Goal: Task Accomplishment & Management: Use online tool/utility

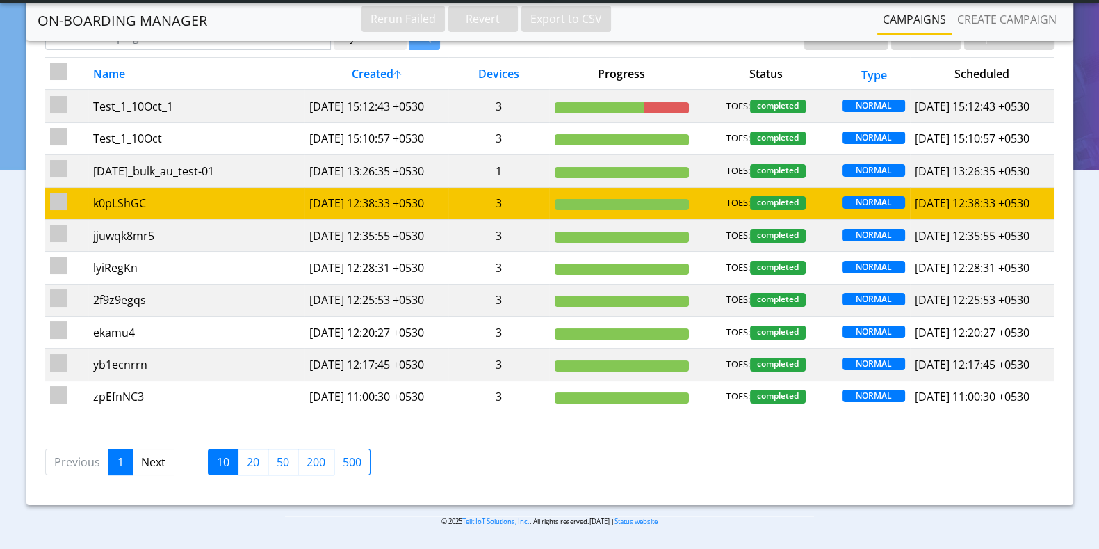
scroll to position [199, 0]
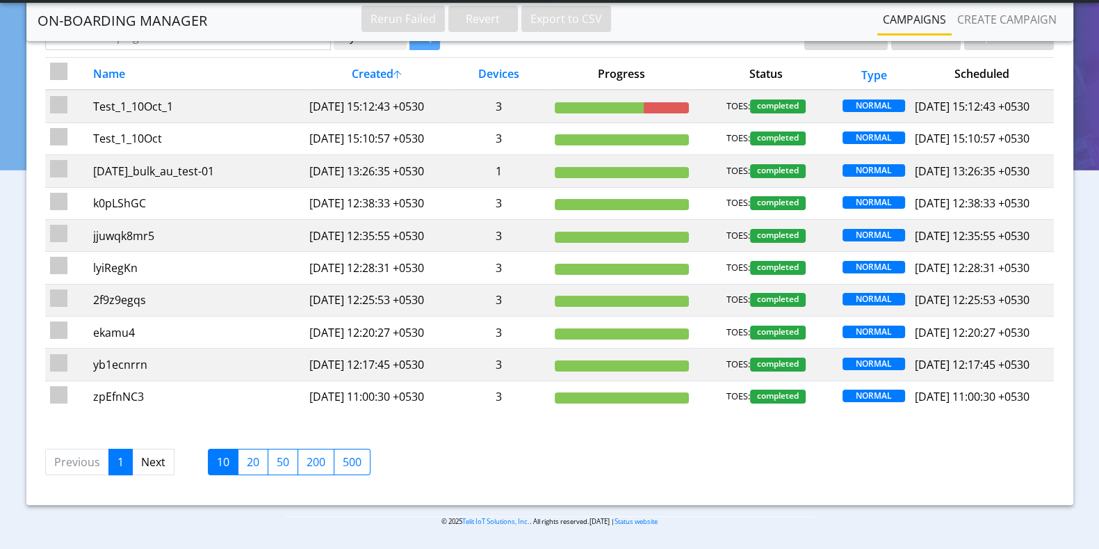
click at [249, 465] on label "20" at bounding box center [253, 462] width 31 height 26
click at [249, 462] on input "20" at bounding box center [251, 457] width 9 height 9
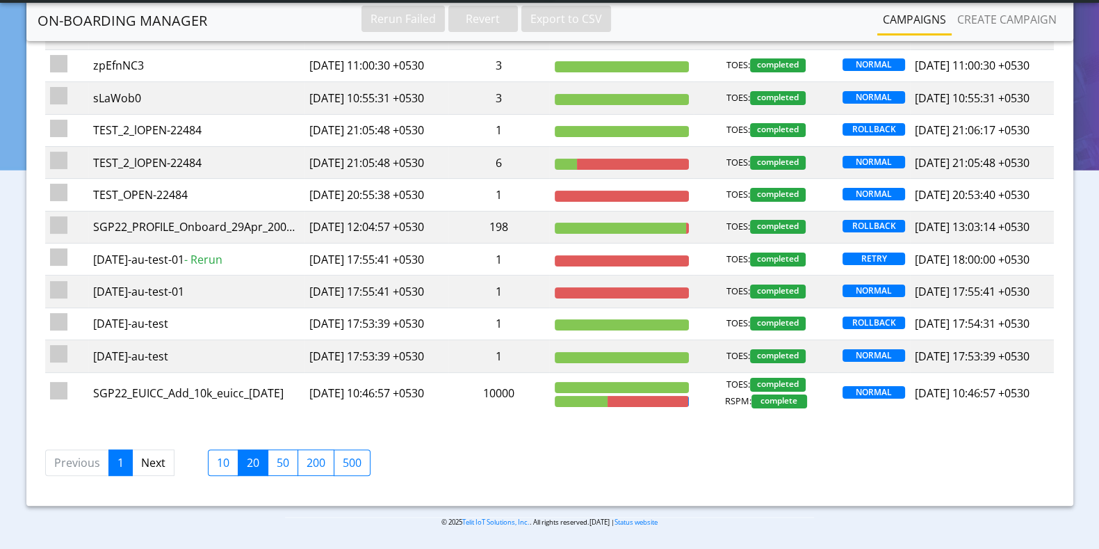
scroll to position [634, 0]
click at [282, 473] on label "50" at bounding box center [283, 462] width 31 height 26
click at [282, 463] on input "50" at bounding box center [281, 458] width 9 height 9
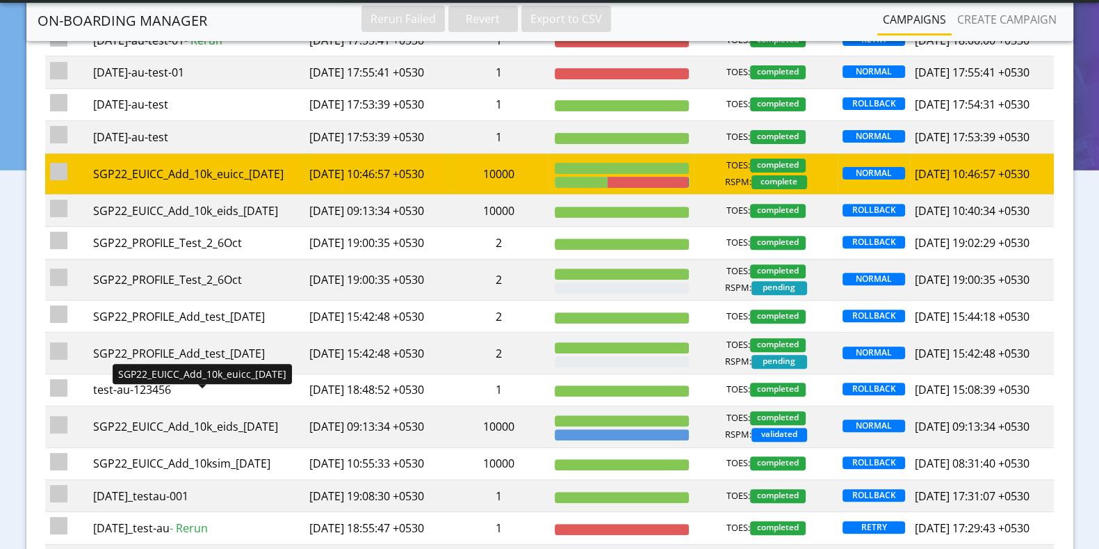
click at [263, 182] on div "SGP22_EUICC_Add_10k_euicc_[DATE]" at bounding box center [196, 174] width 207 height 17
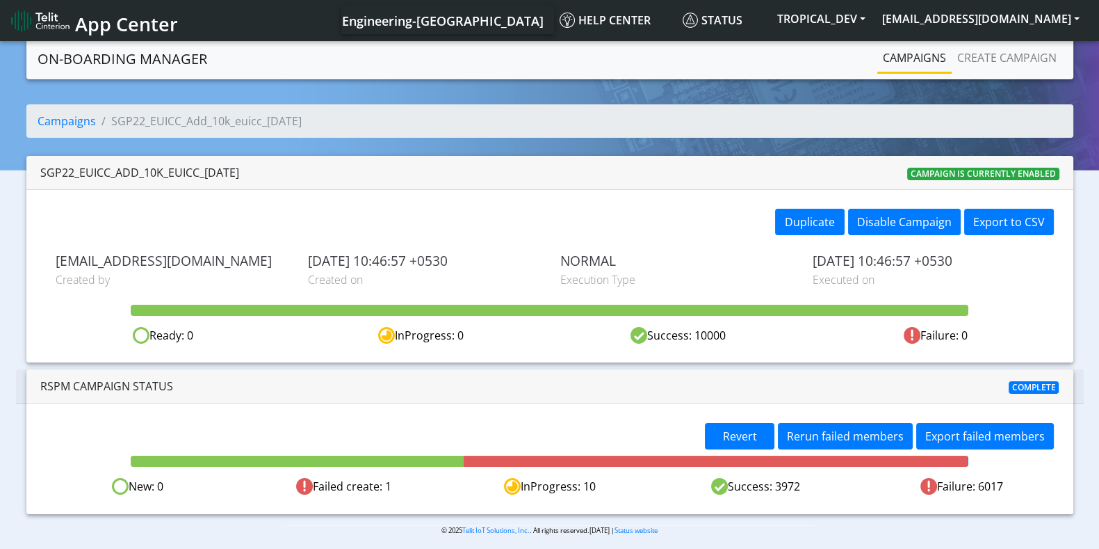
drag, startPoint x: 1106, startPoint y: 138, endPoint x: 1111, endPoint y: 216, distance: 78.1
click at [1099, 216] on html "App Center Engineering-[GEOGRAPHIC_DATA] Help center Status TROPICAL_DEV [EMAIL…" at bounding box center [549, 274] width 1099 height 549
click at [734, 432] on span "Revert" at bounding box center [740, 435] width 34 height 15
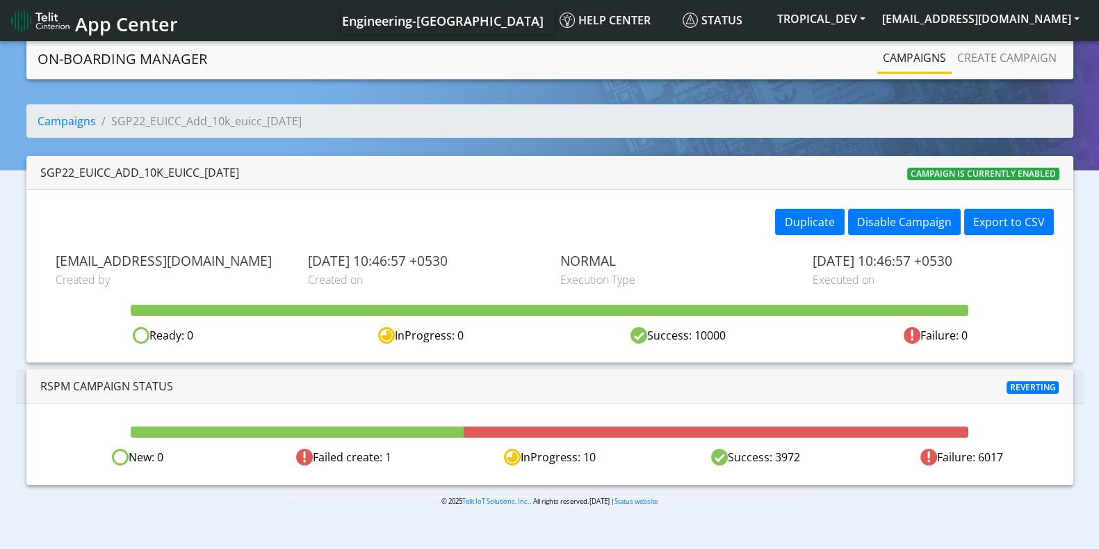
drag, startPoint x: 780, startPoint y: 459, endPoint x: 806, endPoint y: 460, distance: 26.4
click at [806, 460] on div "Success: 3972" at bounding box center [756, 457] width 206 height 17
drag, startPoint x: 1008, startPoint y: 451, endPoint x: 590, endPoint y: 455, distance: 418.7
click at [590, 455] on div "New: 0 Failed create: 1 InProgress: 10 Success: 3972 Failure: 6017" at bounding box center [550, 457] width 1031 height 17
click at [634, 460] on div "InProgress: 10" at bounding box center [549, 457] width 206 height 17
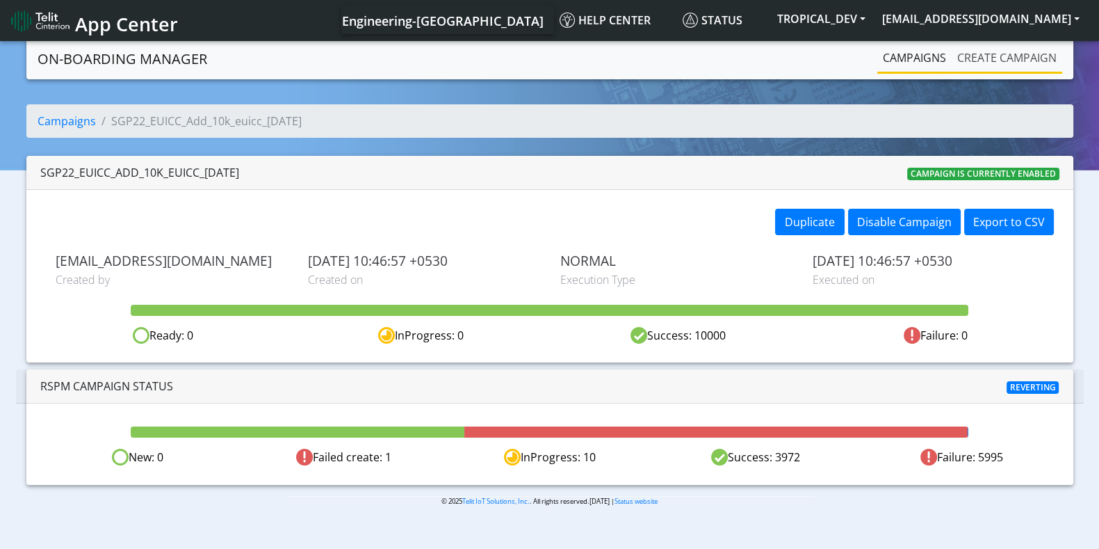
click at [969, 54] on link "Create campaign" at bounding box center [1007, 58] width 111 height 28
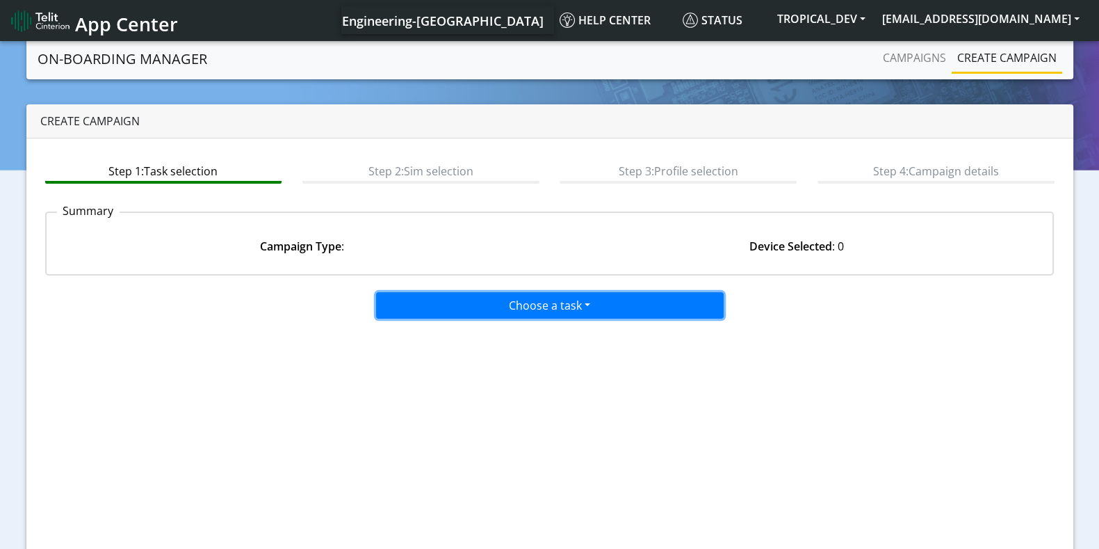
click at [527, 313] on button "Choose a task" at bounding box center [550, 305] width 348 height 26
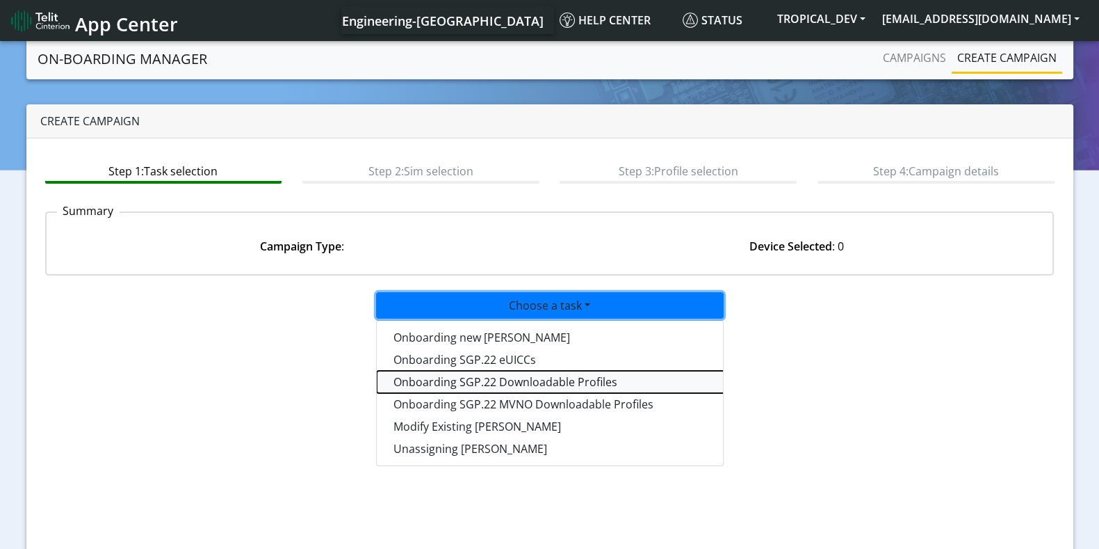
click at [456, 371] on tasksgp22profile-dropdown "Onboarding SGP.22 Downloadable Profiles" at bounding box center [551, 382] width 348 height 22
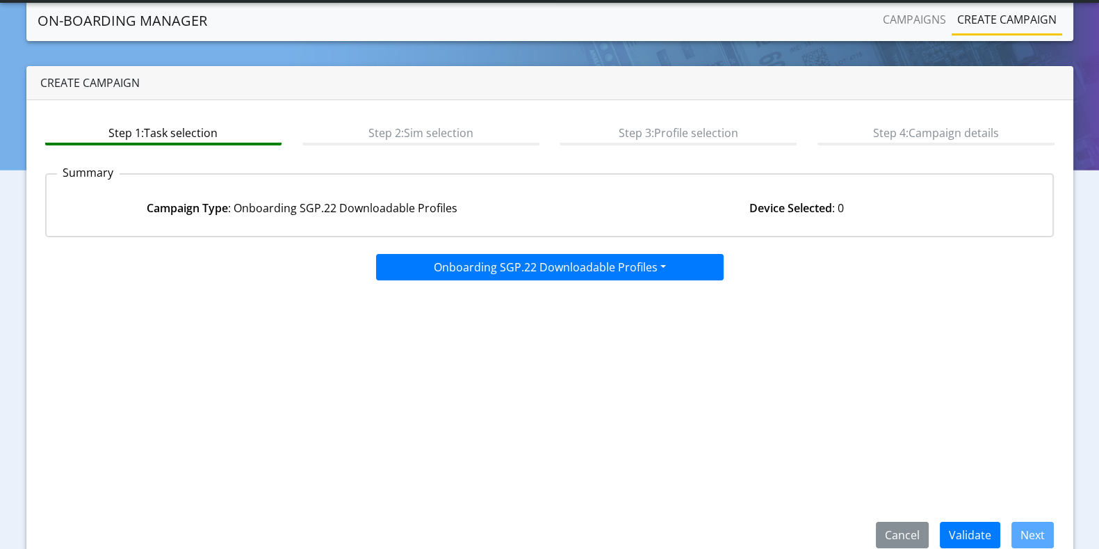
scroll to position [61, 0]
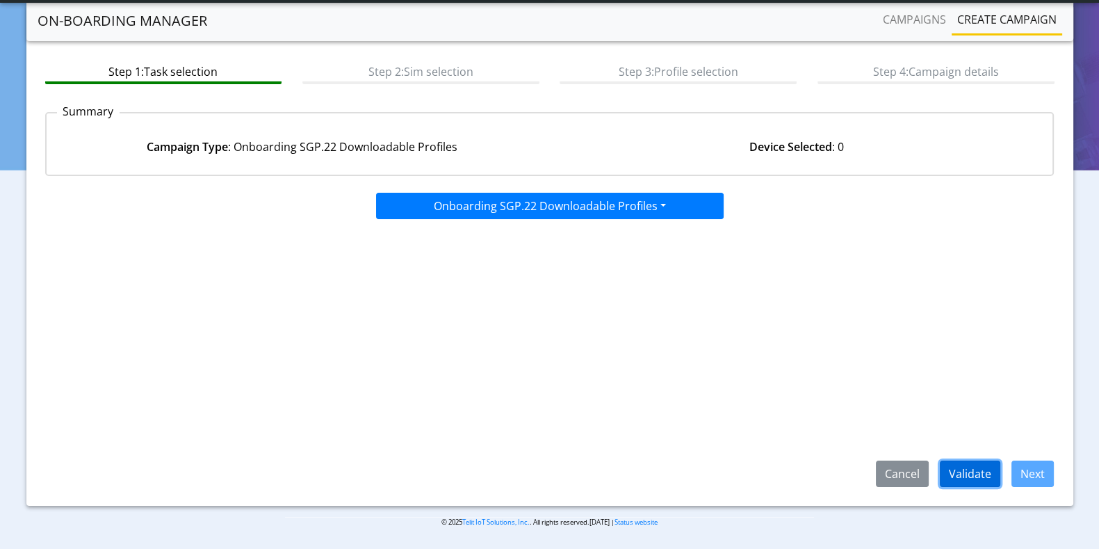
click at [957, 467] on button "Validate" at bounding box center [970, 473] width 61 height 26
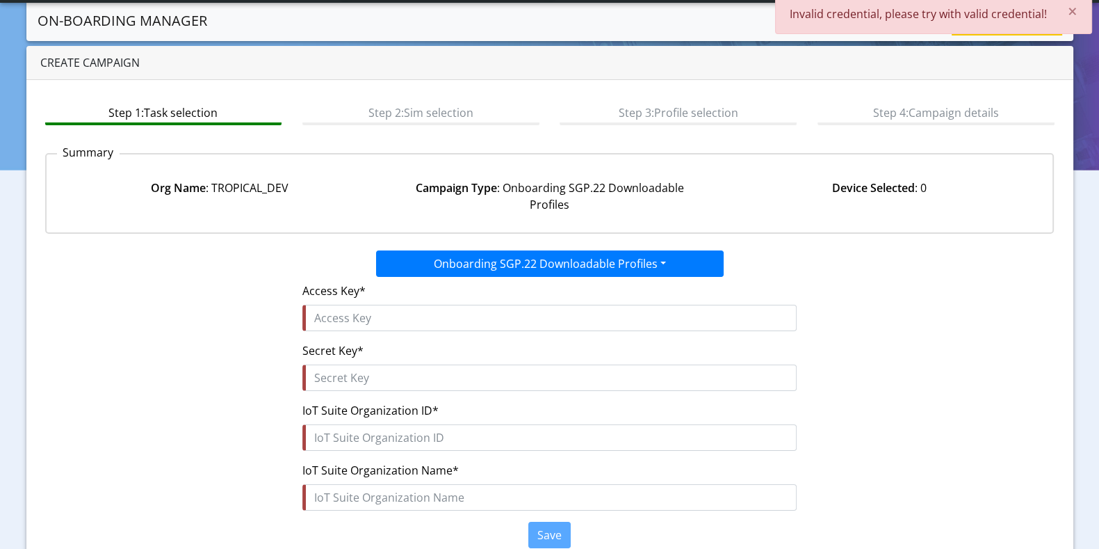
scroll to position [0, 0]
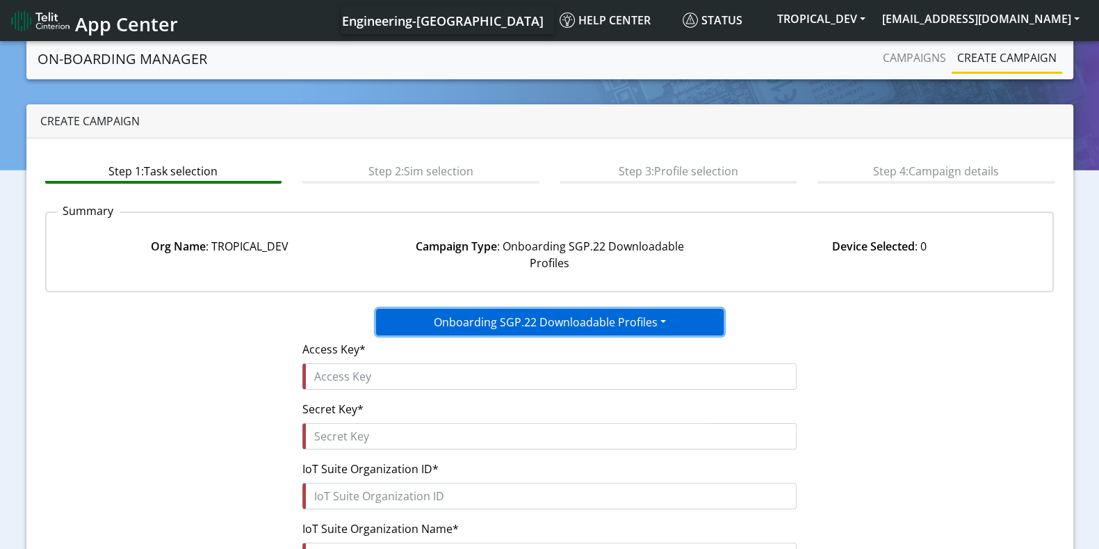
click at [574, 322] on button "Onboarding SGP.22 Downloadable Profiles" at bounding box center [550, 322] width 348 height 26
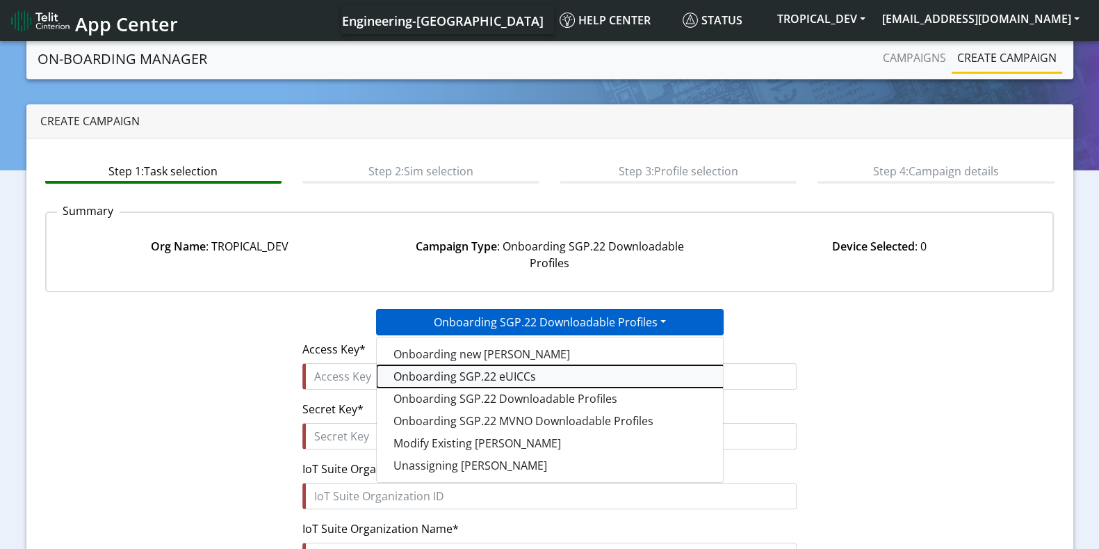
click at [494, 373] on tasksgp22eUICC-dropdown "Onboarding SGP.22 eUICCs" at bounding box center [551, 376] width 348 height 22
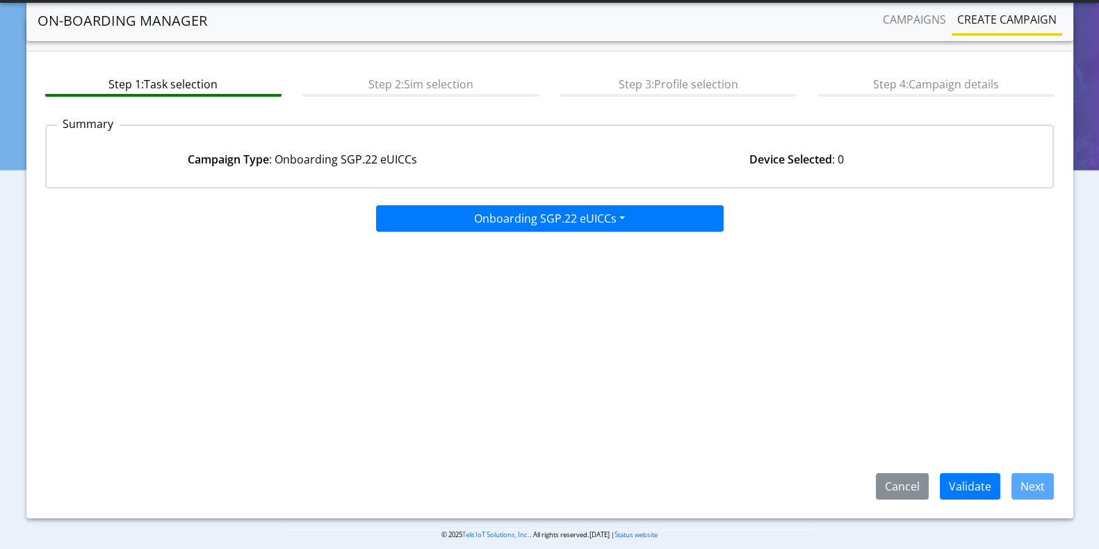
scroll to position [61, 0]
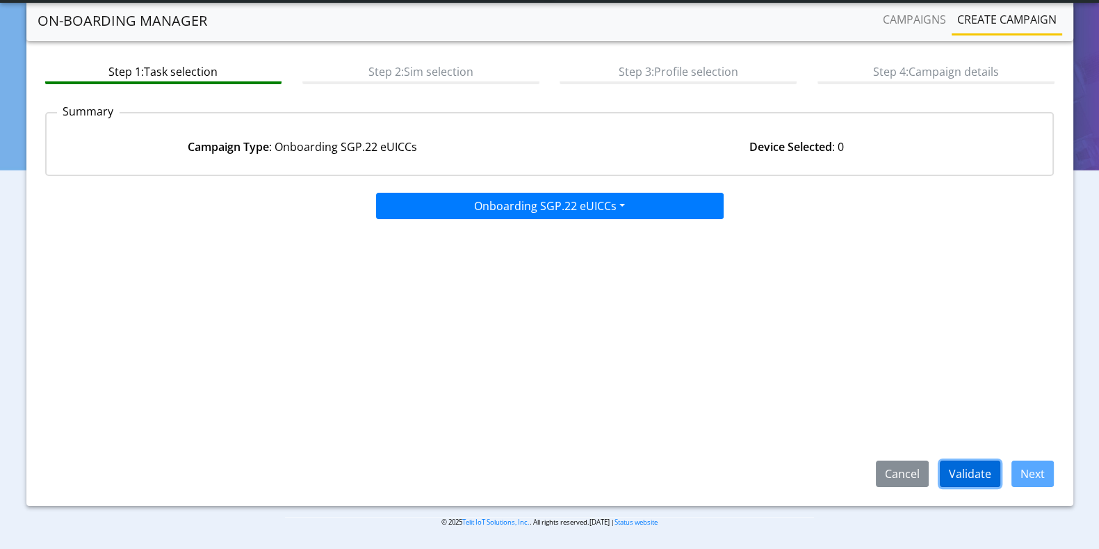
click at [954, 462] on button "Validate" at bounding box center [970, 473] width 61 height 26
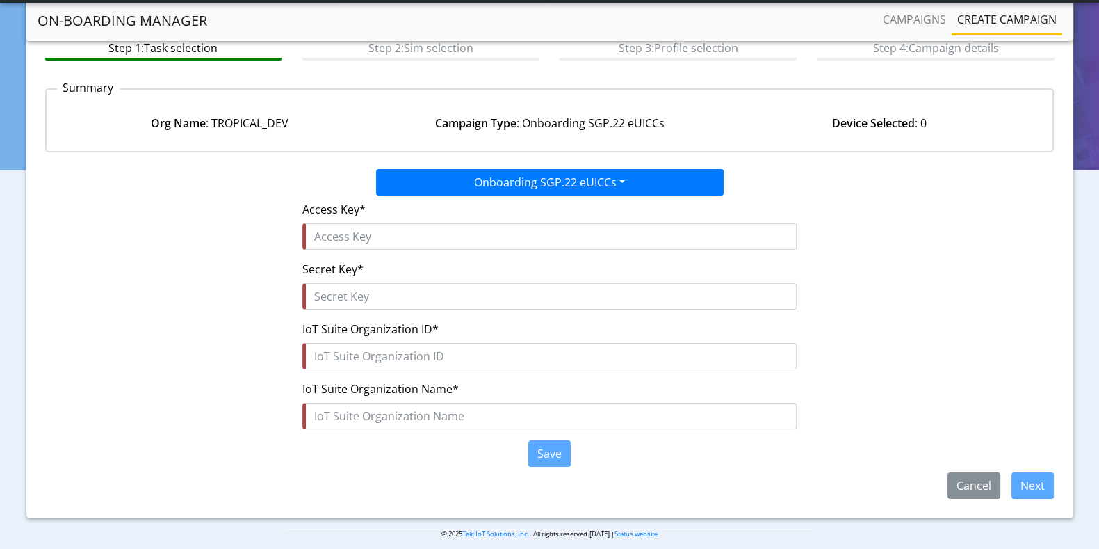
scroll to position [94, 0]
